Goal: Task Accomplishment & Management: Manage account settings

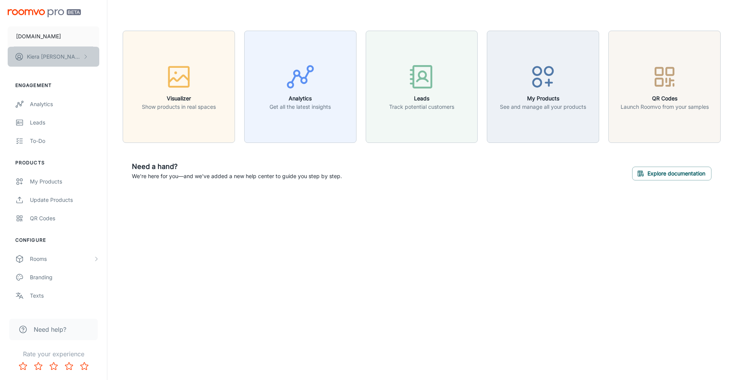
click at [70, 60] on button "[PERSON_NAME]" at bounding box center [54, 57] width 92 height 20
click at [103, 14] on div at bounding box center [368, 190] width 736 height 380
click at [56, 55] on p "[PERSON_NAME]" at bounding box center [54, 56] width 54 height 8
drag, startPoint x: 11, startPoint y: 13, endPoint x: 52, endPoint y: 12, distance: 41.0
click at [53, 13] on div at bounding box center [368, 190] width 736 height 380
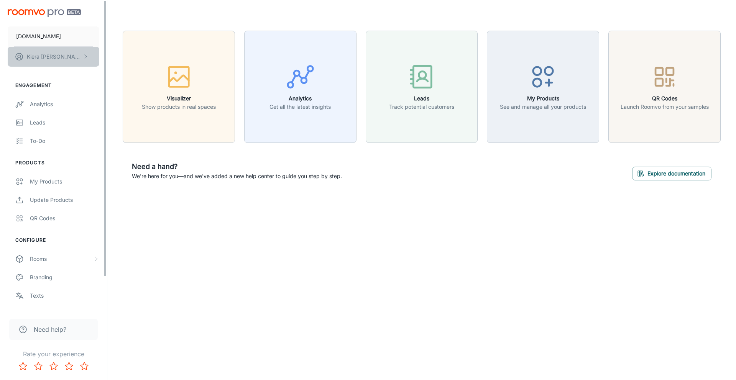
click at [67, 56] on button "[PERSON_NAME]" at bounding box center [54, 57] width 92 height 20
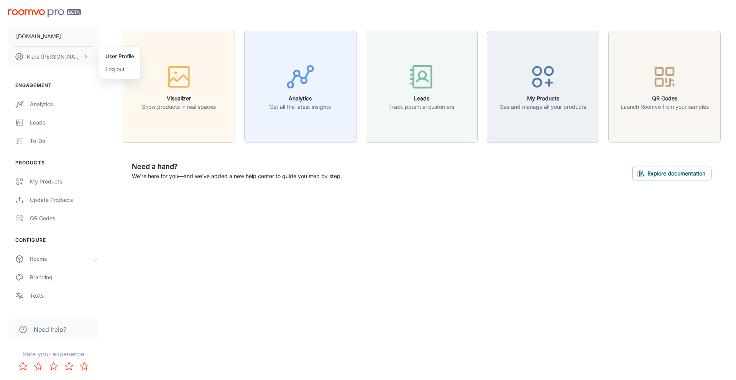
click at [113, 55] on li "User Profile" at bounding box center [119, 56] width 41 height 13
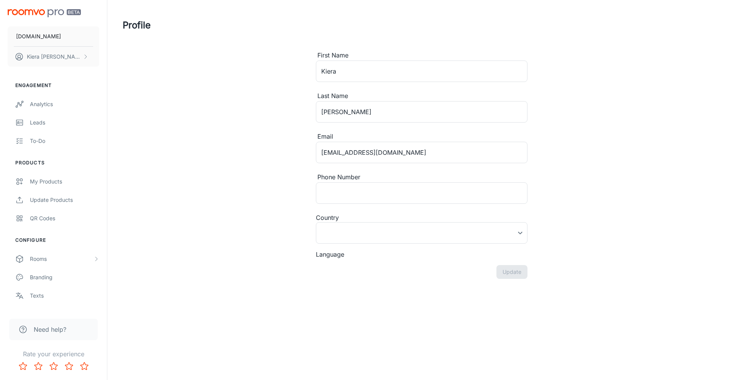
type input "[GEOGRAPHIC_DATA]"
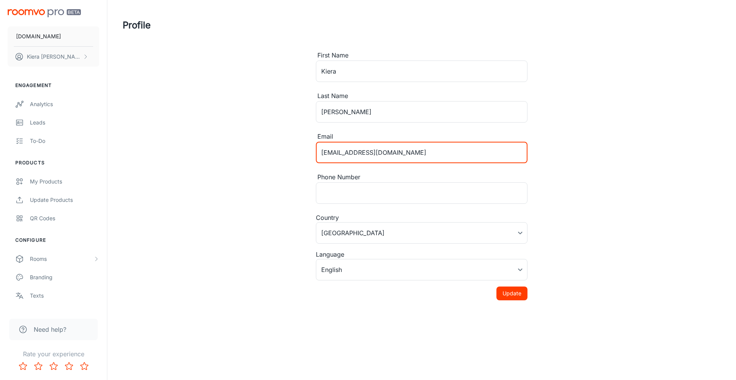
drag, startPoint x: 405, startPoint y: 148, endPoint x: 305, endPoint y: 134, distance: 101.4
click at [310, 138] on div "First Name [PERSON_NAME] ​ Last Name [PERSON_NAME] ​ Email [EMAIL_ADDRESS][DOMA…" at bounding box center [421, 176] width 230 height 250
